Goal: Task Accomplishment & Management: Complete application form

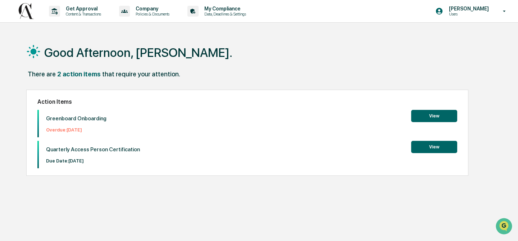
click at [435, 116] on button "View" at bounding box center [434, 116] width 46 height 12
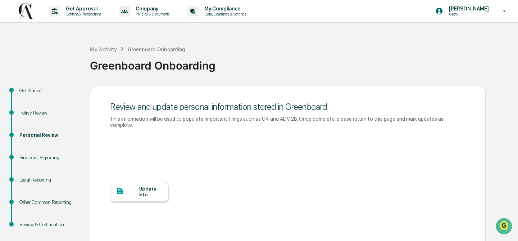
click at [144, 192] on div "Update Info" at bounding box center [151, 192] width 24 height 12
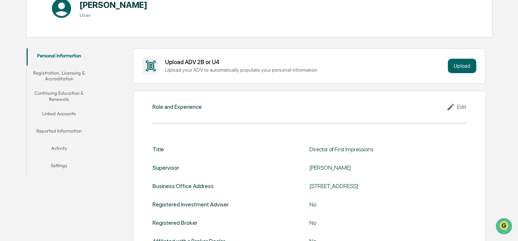
scroll to position [98, 0]
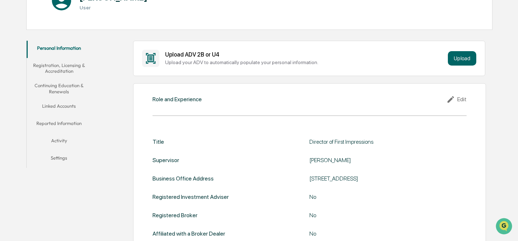
click at [157, 110] on div "Role and Experience Edit Title Director of First Impressions Supervisor Dori Du…" at bounding box center [309, 180] width 353 height 195
click at [460, 101] on div "Edit" at bounding box center [457, 99] width 20 height 9
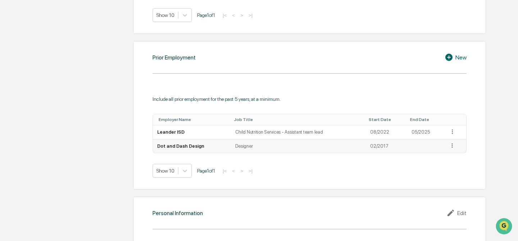
scroll to position [670, 0]
click at [454, 143] on icon at bounding box center [452, 144] width 7 height 7
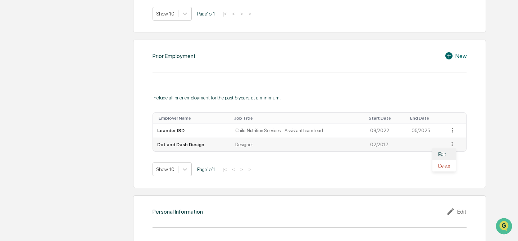
click at [438, 153] on div "Edit" at bounding box center [444, 154] width 23 height 12
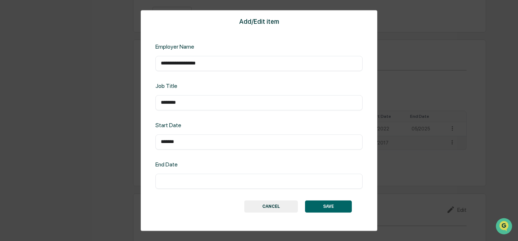
click at [179, 181] on input "text" at bounding box center [259, 180] width 196 height 7
type input "*******"
click at [329, 205] on button "SAVE" at bounding box center [328, 206] width 47 height 12
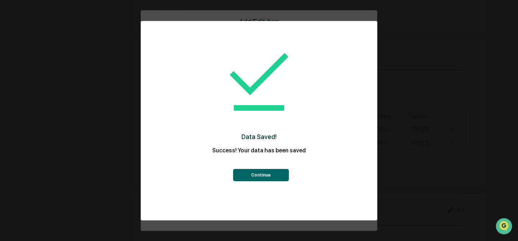
click at [267, 175] on button "Continue" at bounding box center [261, 175] width 56 height 12
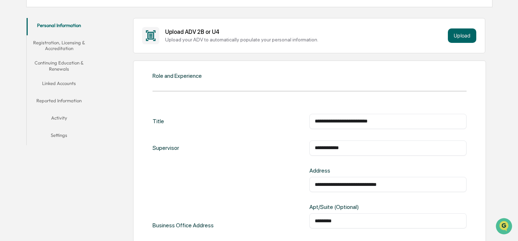
scroll to position [0, 0]
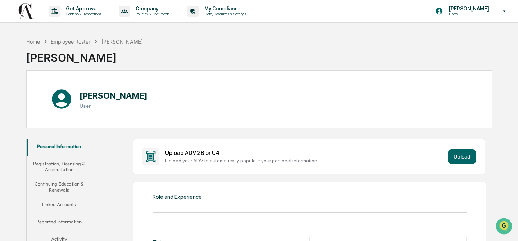
click at [42, 166] on button "Registration, Licensing & Accreditation" at bounding box center [59, 166] width 65 height 21
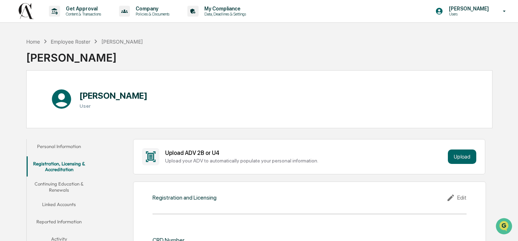
click at [42, 184] on button "Continuing Education & Renewals" at bounding box center [59, 186] width 65 height 21
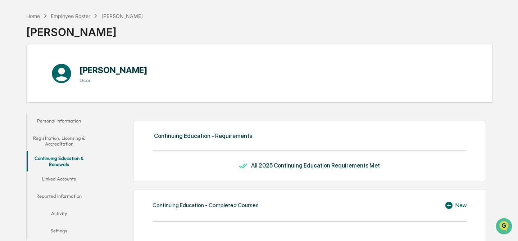
scroll to position [26, 0]
click at [55, 177] on button "Linked Accounts" at bounding box center [59, 179] width 65 height 17
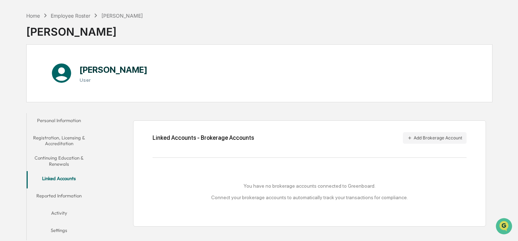
scroll to position [34, 0]
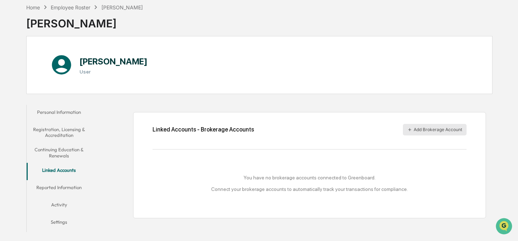
click at [425, 132] on button "Add Brokerage Account" at bounding box center [435, 130] width 64 height 12
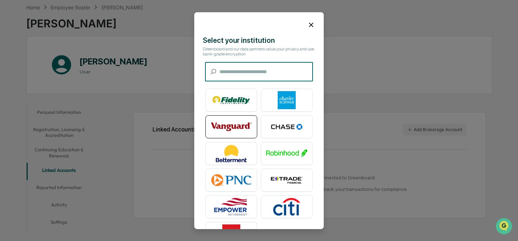
click at [224, 128] on img at bounding box center [231, 127] width 41 height 18
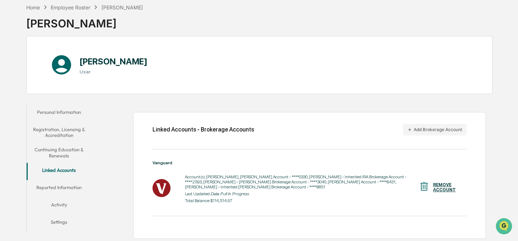
scroll to position [35, 0]
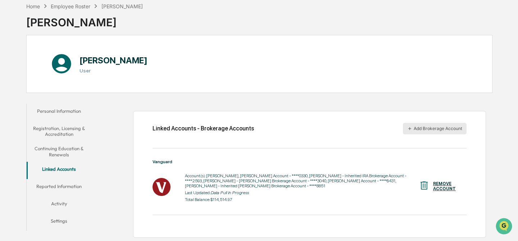
click at [420, 129] on button "Add Brokerage Account" at bounding box center [435, 129] width 64 height 12
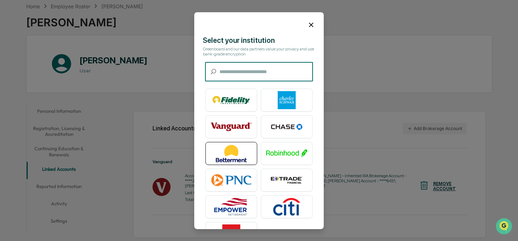
scroll to position [25, 0]
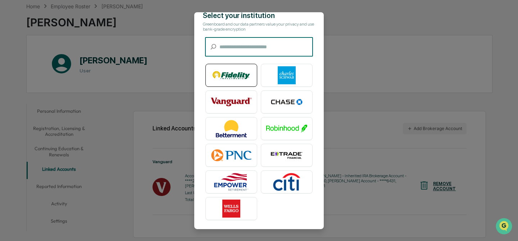
click at [229, 77] on img at bounding box center [231, 75] width 41 height 18
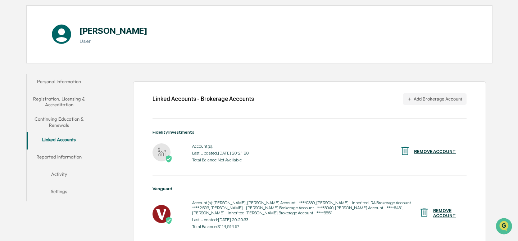
scroll to position [97, 0]
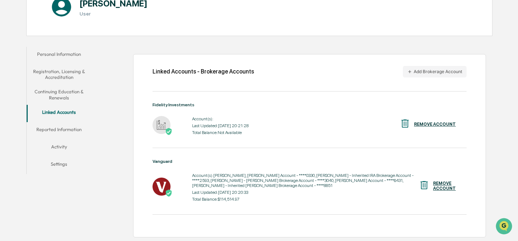
click at [67, 124] on button "Reported Information" at bounding box center [59, 130] width 65 height 17
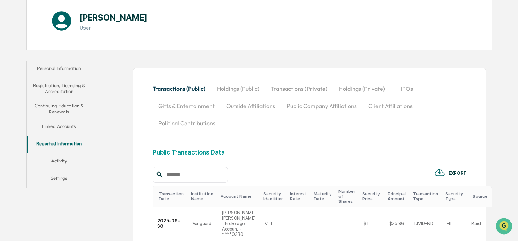
scroll to position [80, 0]
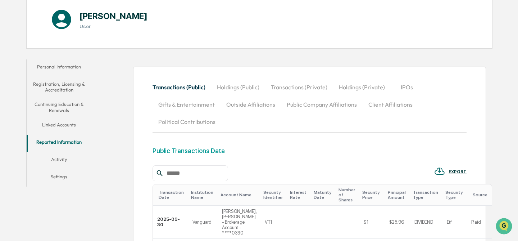
click at [241, 88] on button "Holdings (Public)" at bounding box center [238, 86] width 54 height 17
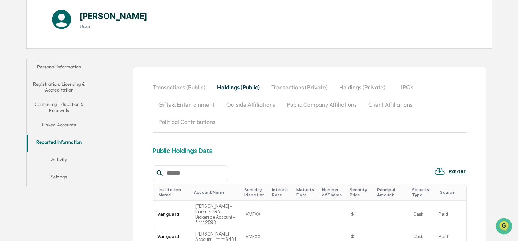
click at [285, 86] on button "Transactions (Private)" at bounding box center [300, 86] width 68 height 17
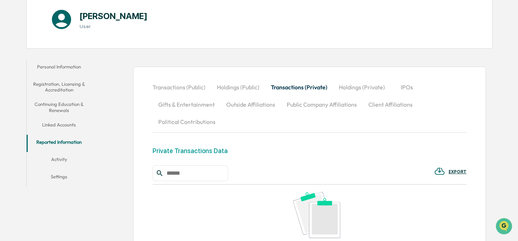
click at [343, 86] on button "Holdings (Private)" at bounding box center [362, 86] width 58 height 17
click at [178, 103] on button "Gifts & Entertainment" at bounding box center [187, 104] width 68 height 17
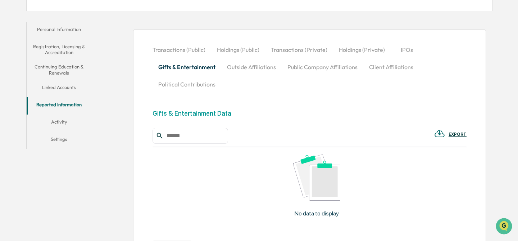
scroll to position [177, 0]
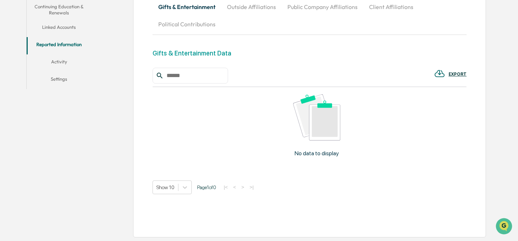
click at [186, 23] on button "Political Contributions" at bounding box center [187, 23] width 69 height 17
click at [61, 62] on button "Activity" at bounding box center [59, 62] width 65 height 17
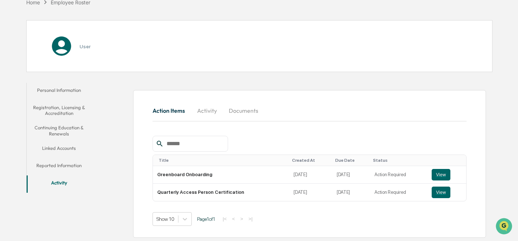
scroll to position [56, 0]
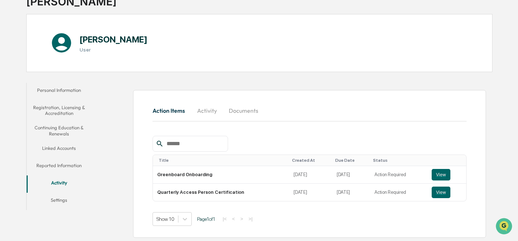
click at [65, 201] on button "Settings" at bounding box center [59, 201] width 65 height 17
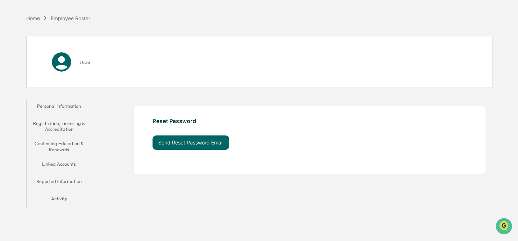
scroll to position [34, 0]
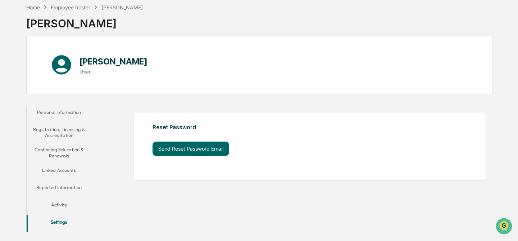
click at [58, 204] on button "Activity" at bounding box center [59, 205] width 65 height 17
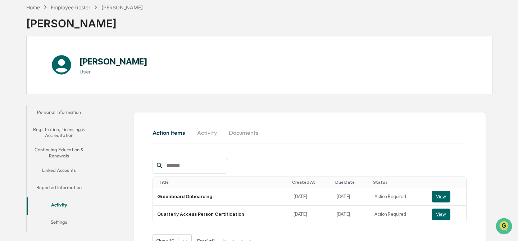
scroll to position [56, 0]
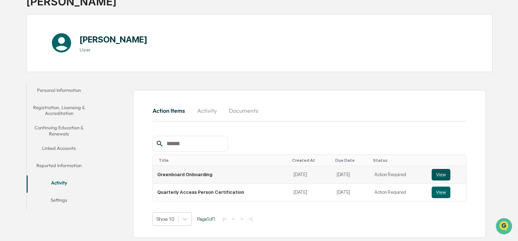
click at [441, 174] on button "View" at bounding box center [441, 175] width 19 height 12
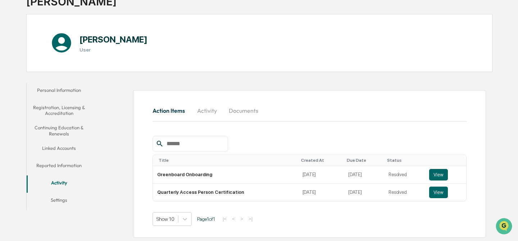
scroll to position [0, 0]
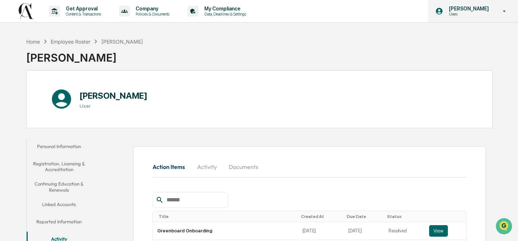
click at [473, 10] on p "[PERSON_NAME]" at bounding box center [467, 9] width 49 height 6
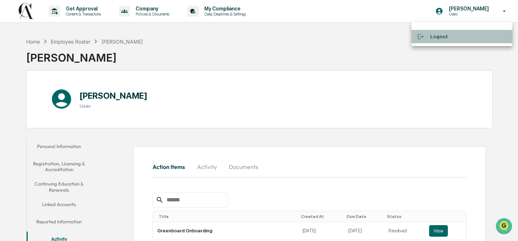
click at [435, 39] on li "Logout" at bounding box center [462, 36] width 101 height 13
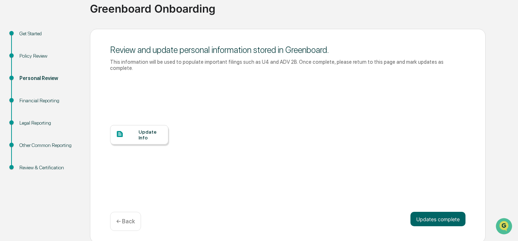
scroll to position [59, 0]
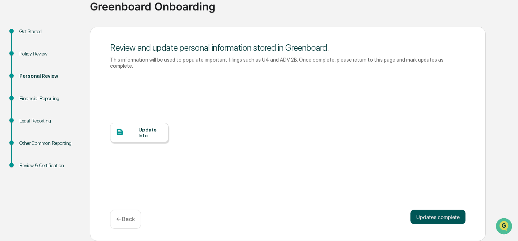
click at [434, 218] on button "Updates complete" at bounding box center [438, 216] width 55 height 14
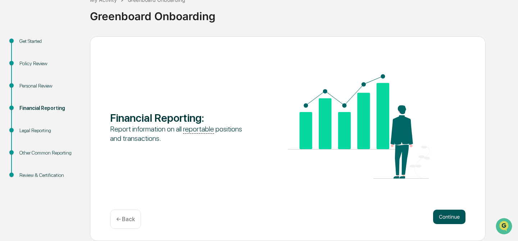
click at [448, 216] on button "Continue" at bounding box center [449, 216] width 32 height 14
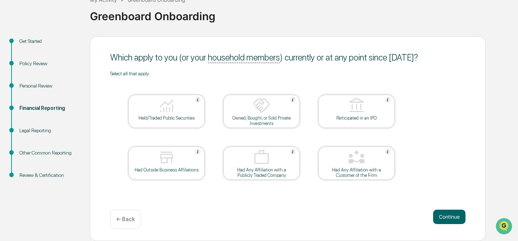
click at [163, 100] on img at bounding box center [166, 105] width 17 height 17
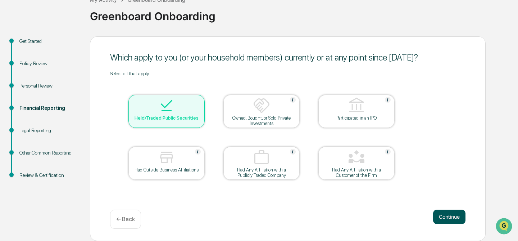
click at [449, 215] on button "Continue" at bounding box center [449, 216] width 32 height 14
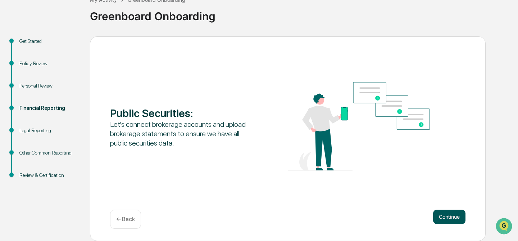
click at [449, 218] on button "Continue" at bounding box center [449, 216] width 32 height 14
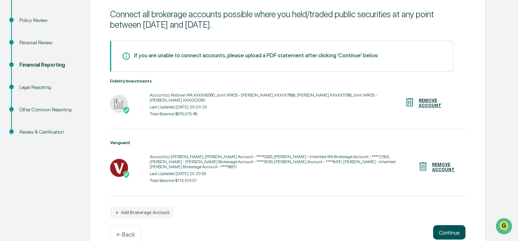
scroll to position [108, 0]
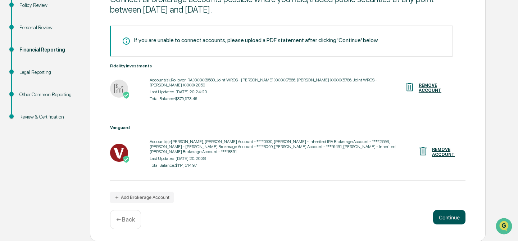
click at [449, 218] on button "Continue" at bounding box center [449, 217] width 32 height 14
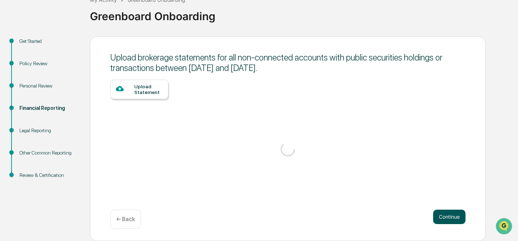
scroll to position [49, 0]
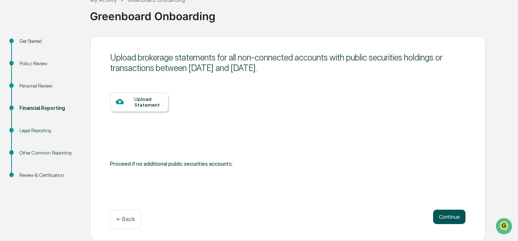
click at [449, 218] on button "Continue" at bounding box center [449, 216] width 32 height 14
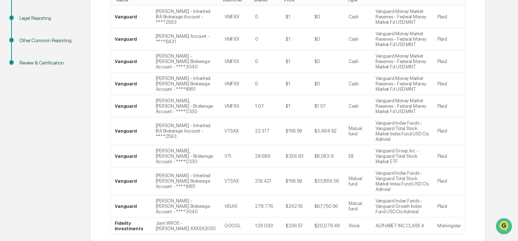
scroll to position [234, 0]
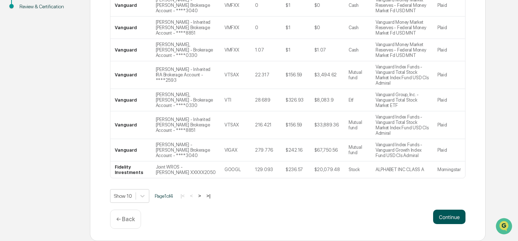
click at [449, 213] on button "Continue" at bounding box center [449, 216] width 32 height 14
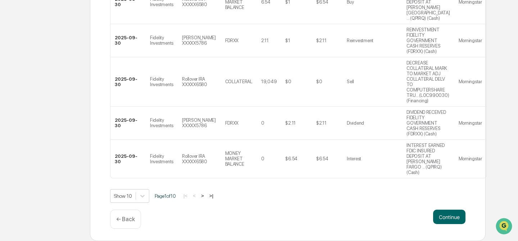
click at [449, 213] on button "Continue" at bounding box center [449, 216] width 32 height 14
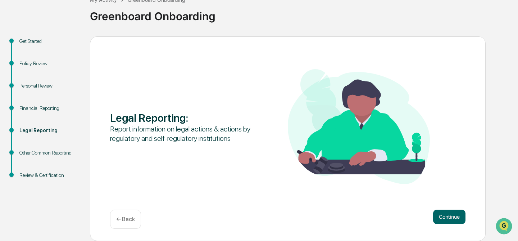
scroll to position [49, 0]
click at [447, 221] on button "Continue" at bounding box center [449, 216] width 32 height 14
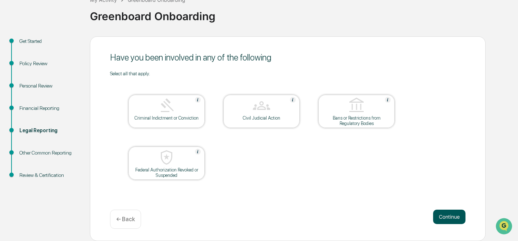
click at [442, 217] on button "Continue" at bounding box center [449, 216] width 32 height 14
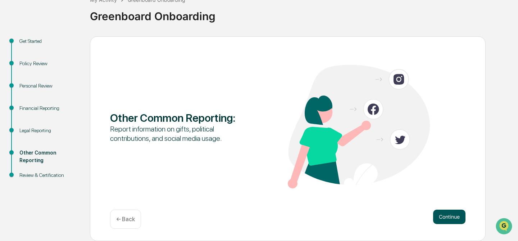
click at [446, 218] on button "Continue" at bounding box center [449, 216] width 32 height 14
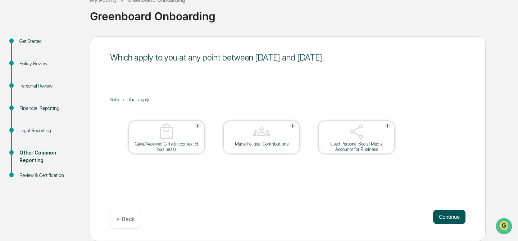
click at [453, 218] on button "Continue" at bounding box center [449, 216] width 32 height 14
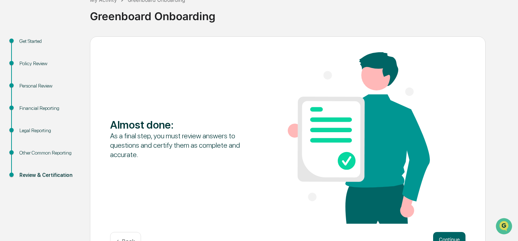
scroll to position [72, 0]
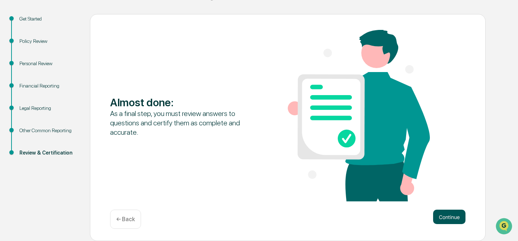
click at [448, 217] on button "Continue" at bounding box center [449, 216] width 32 height 14
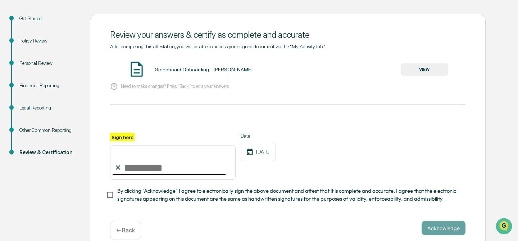
click at [136, 166] on input "Sign here" at bounding box center [173, 162] width 126 height 35
type input "**********"
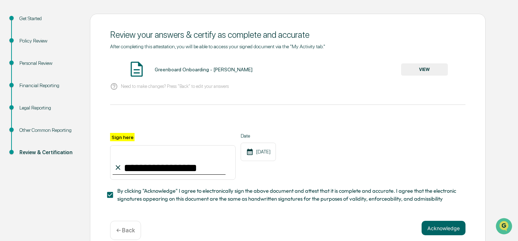
click at [424, 69] on button "VIEW" at bounding box center [424, 69] width 47 height 12
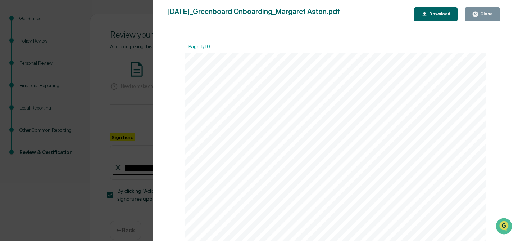
click at [479, 15] on div "Close" at bounding box center [486, 14] width 14 height 5
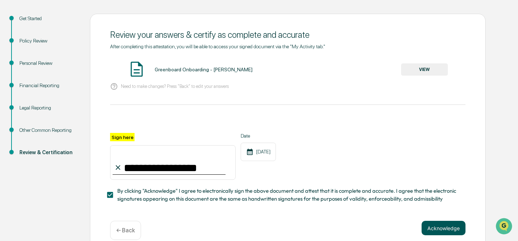
click at [445, 231] on button "Acknowledge" at bounding box center [444, 228] width 44 height 14
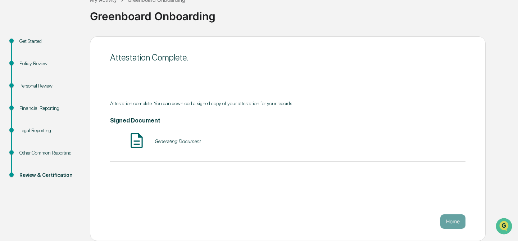
scroll to position [49, 0]
click at [451, 219] on button "Home" at bounding box center [452, 221] width 25 height 14
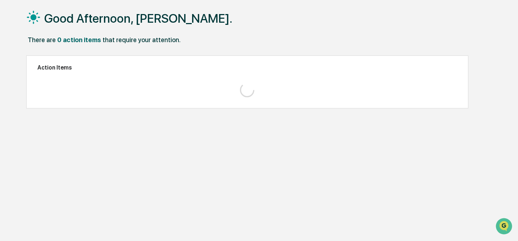
scroll to position [34, 0]
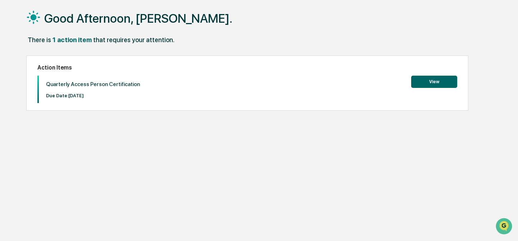
click at [436, 82] on button "View" at bounding box center [434, 82] width 46 height 12
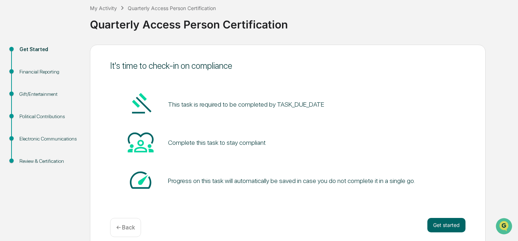
scroll to position [49, 0]
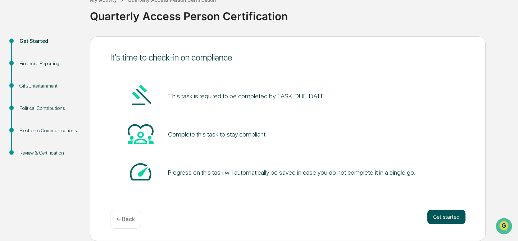
click at [449, 221] on button "Get started" at bounding box center [447, 216] width 38 height 14
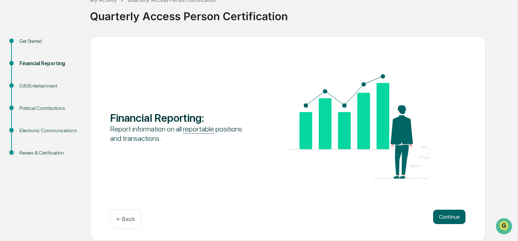
click at [449, 221] on button "Continue" at bounding box center [449, 216] width 32 height 14
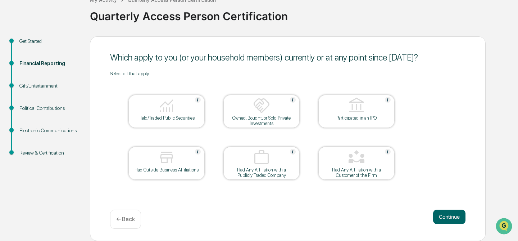
click at [166, 107] on img at bounding box center [166, 105] width 17 height 17
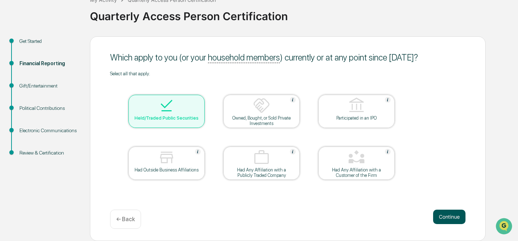
click at [449, 220] on button "Continue" at bounding box center [449, 216] width 32 height 14
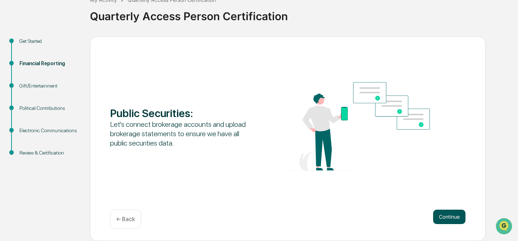
click at [449, 217] on button "Continue" at bounding box center [449, 216] width 32 height 14
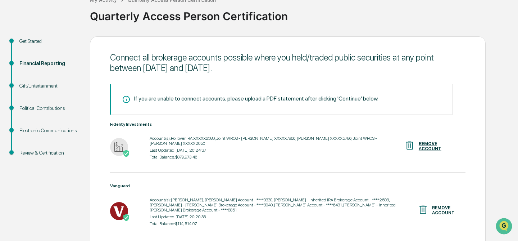
scroll to position [108, 0]
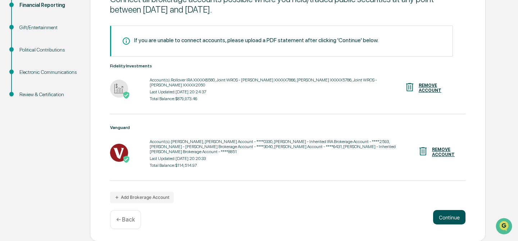
click at [450, 217] on button "Continue" at bounding box center [449, 217] width 32 height 14
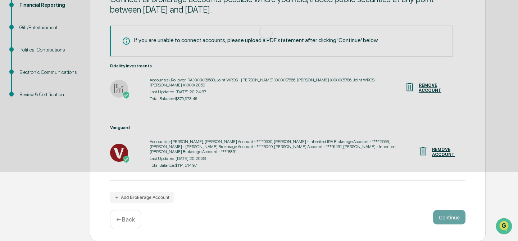
scroll to position [49, 0]
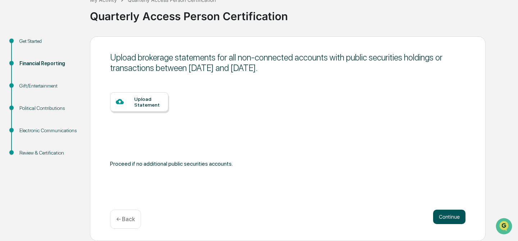
click at [450, 217] on button "Continue" at bounding box center [449, 216] width 32 height 14
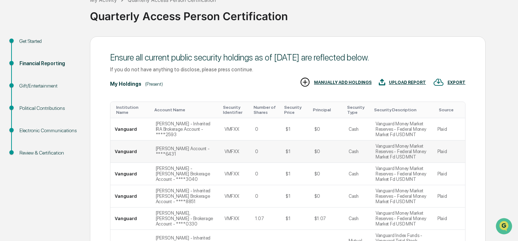
scroll to position [234, 0]
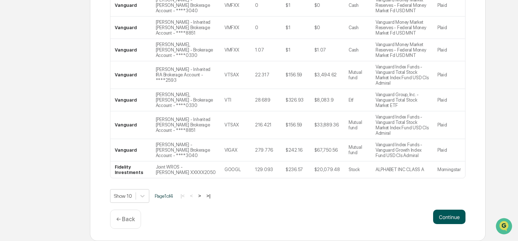
click at [451, 216] on button "Continue" at bounding box center [449, 216] width 32 height 14
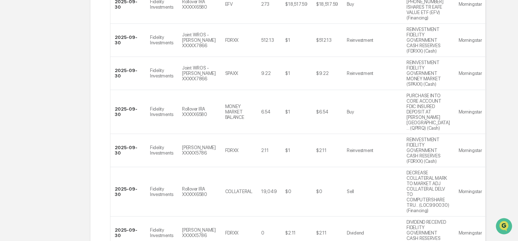
scroll to position [395, 0]
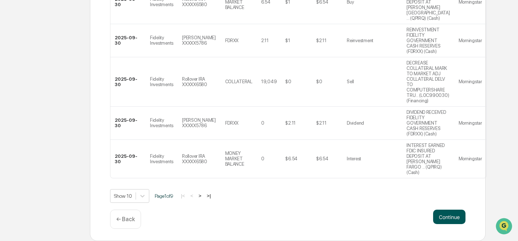
click at [446, 215] on button "Continue" at bounding box center [449, 216] width 32 height 14
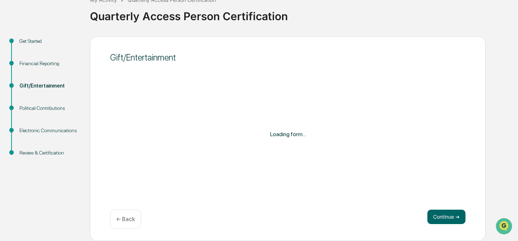
scroll to position [49, 0]
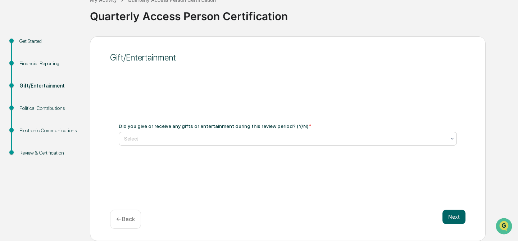
click at [327, 140] on div at bounding box center [285, 138] width 322 height 7
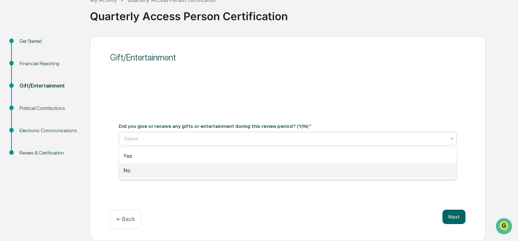
click at [301, 164] on div "No" at bounding box center [288, 170] width 338 height 14
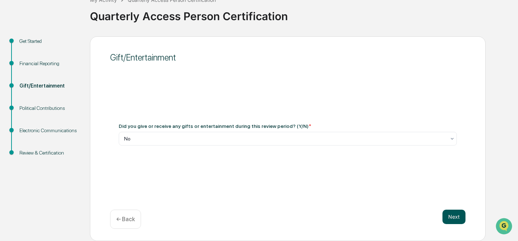
click at [447, 212] on button "Next" at bounding box center [454, 216] width 23 height 14
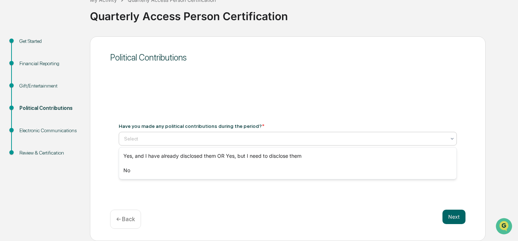
click at [283, 139] on div at bounding box center [285, 138] width 322 height 7
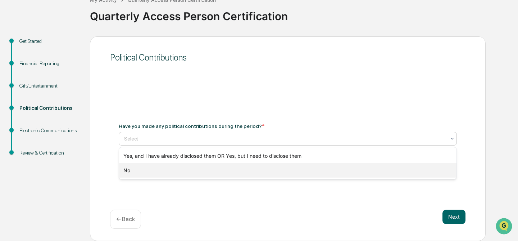
click at [256, 170] on div "No" at bounding box center [288, 170] width 338 height 14
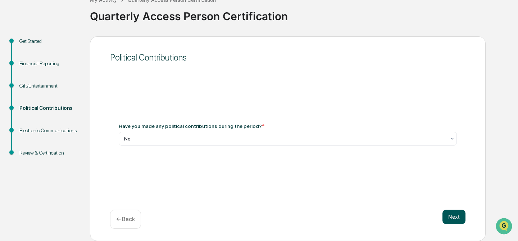
click at [455, 214] on button "Next" at bounding box center [454, 216] width 23 height 14
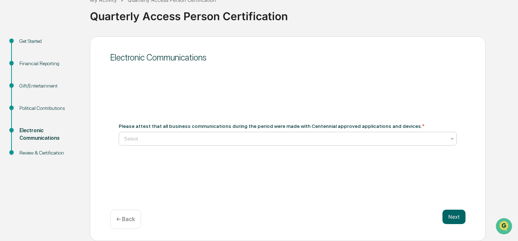
click at [243, 140] on div at bounding box center [285, 138] width 322 height 7
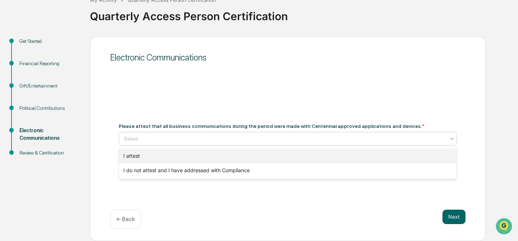
click at [198, 155] on div "I attest" at bounding box center [288, 156] width 338 height 14
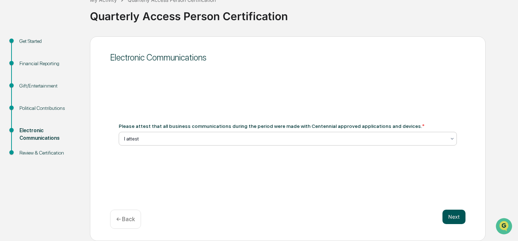
click at [456, 216] on button "Next" at bounding box center [454, 216] width 23 height 14
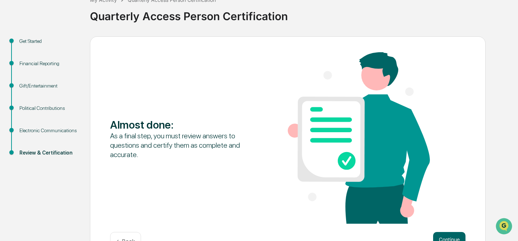
scroll to position [72, 0]
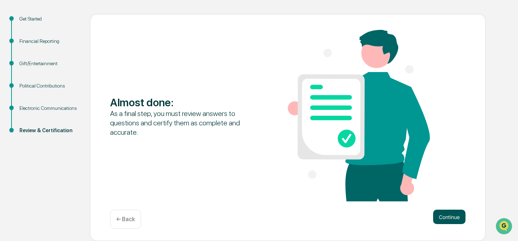
click at [446, 216] on button "Continue" at bounding box center [449, 216] width 32 height 14
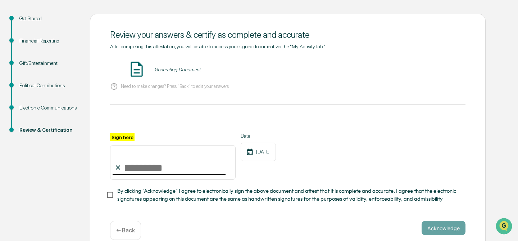
click at [167, 168] on input "Sign here" at bounding box center [173, 162] width 126 height 35
type input "**********"
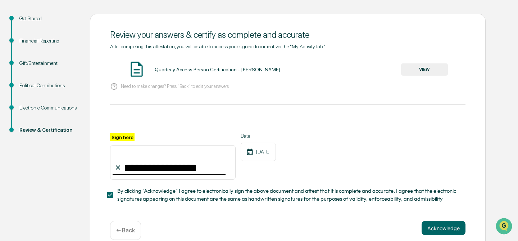
click at [423, 67] on button "VIEW" at bounding box center [424, 69] width 47 height 12
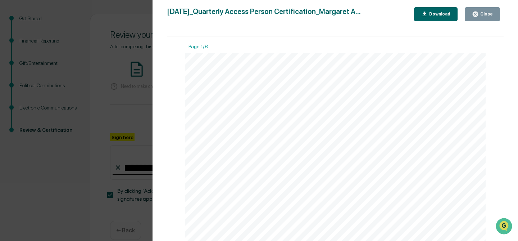
click at [485, 14] on div "Close" at bounding box center [486, 14] width 14 height 5
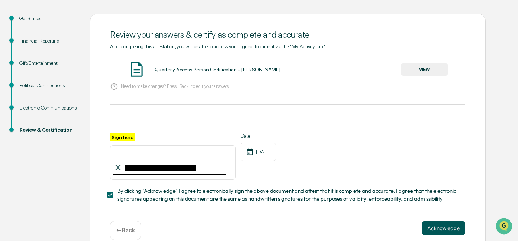
click at [440, 228] on button "Acknowledge" at bounding box center [444, 228] width 44 height 14
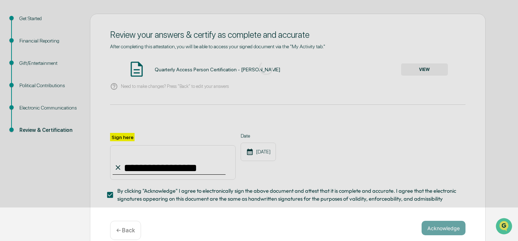
scroll to position [49, 0]
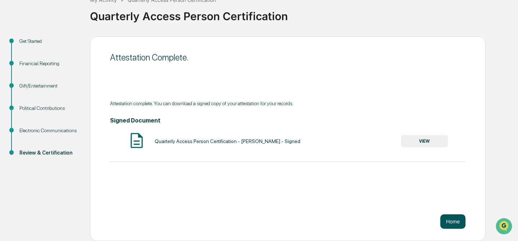
click at [451, 217] on button "Home" at bounding box center [452, 221] width 25 height 14
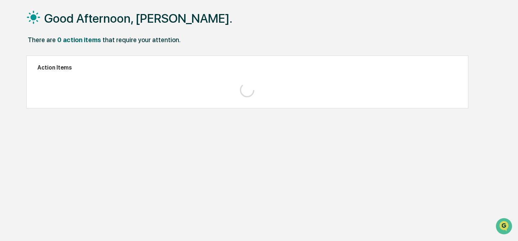
scroll to position [34, 0]
